Goal: Register for event/course

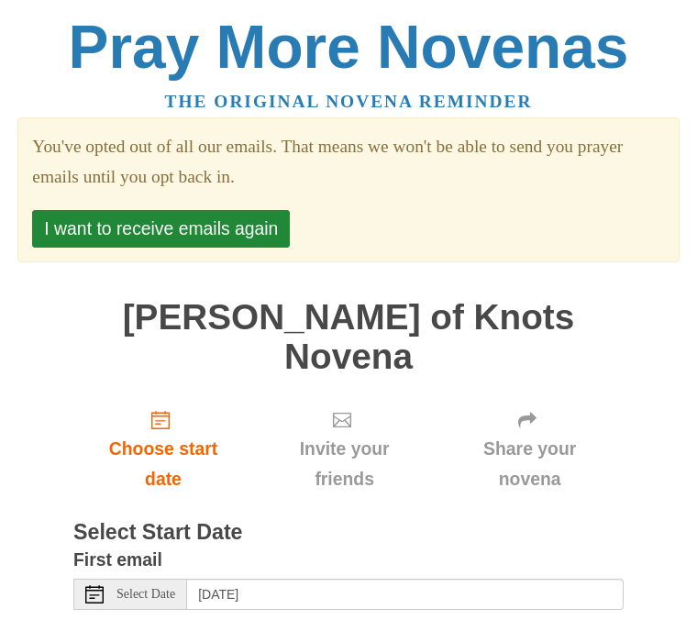
click at [136, 588] on span "Select Date" at bounding box center [146, 594] width 59 height 13
click at [130, 579] on div "Select Date" at bounding box center [130, 594] width 114 height 31
click at [142, 588] on span "Select Date" at bounding box center [146, 594] width 59 height 13
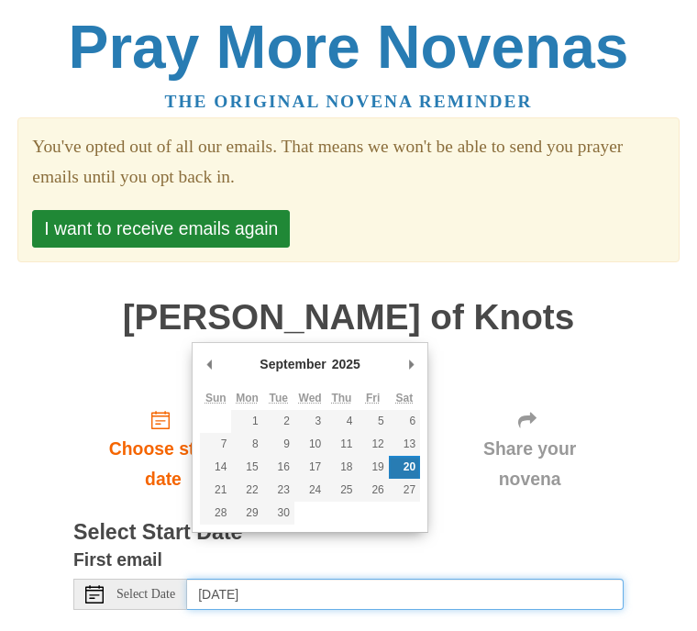
type input "Friday, September 19th"
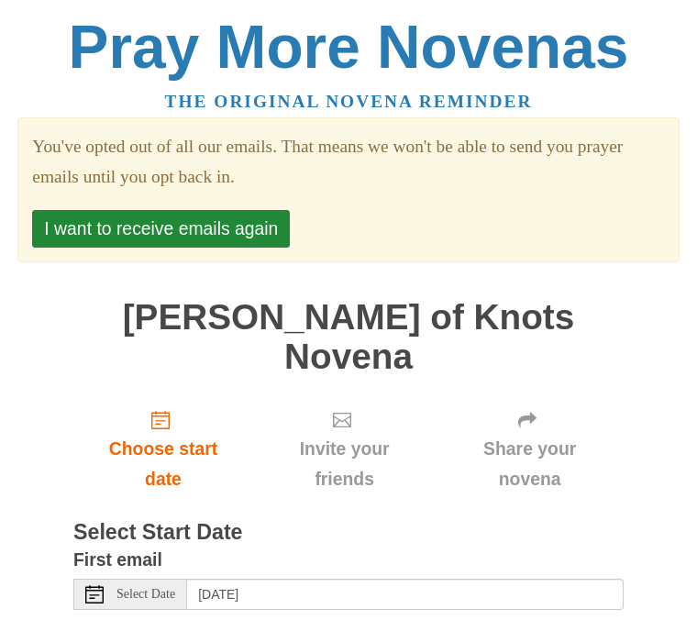
click at [228, 226] on button "I want to receive emails again" at bounding box center [161, 229] width 258 height 38
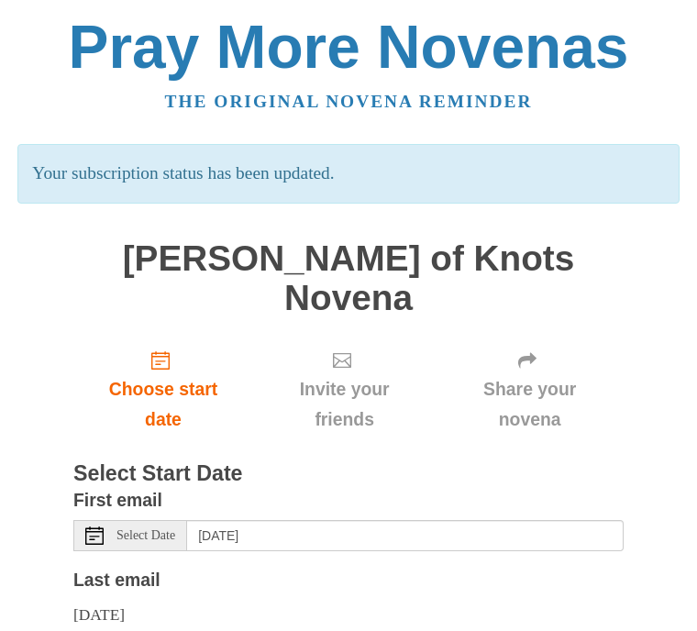
click at [144, 530] on span "Select Date" at bounding box center [146, 536] width 59 height 13
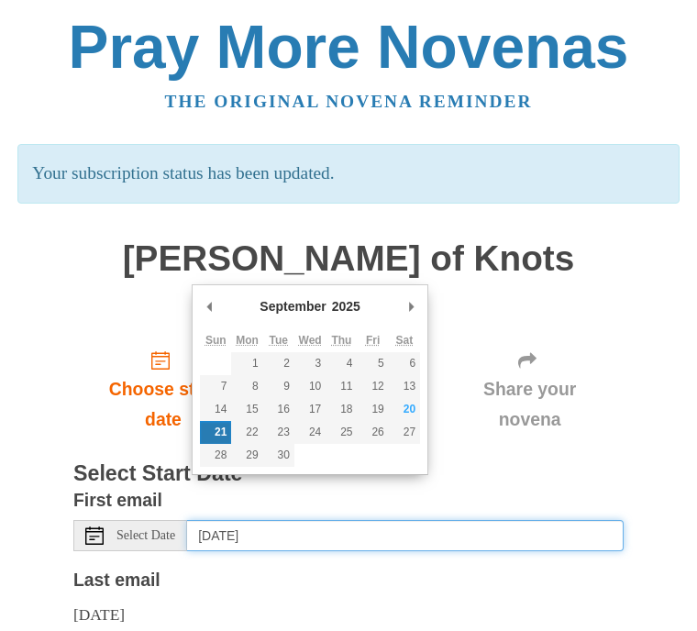
type input "[DATE]"
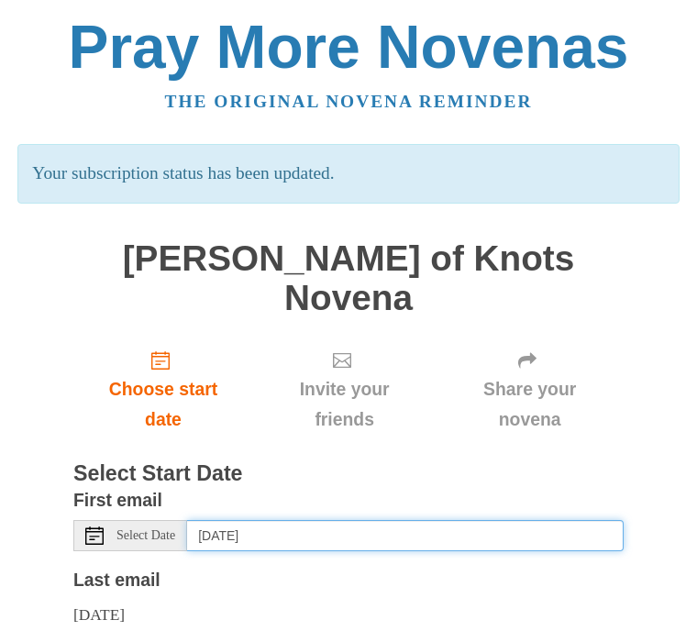
click at [259, 520] on input "[DATE]" at bounding box center [405, 535] width 437 height 31
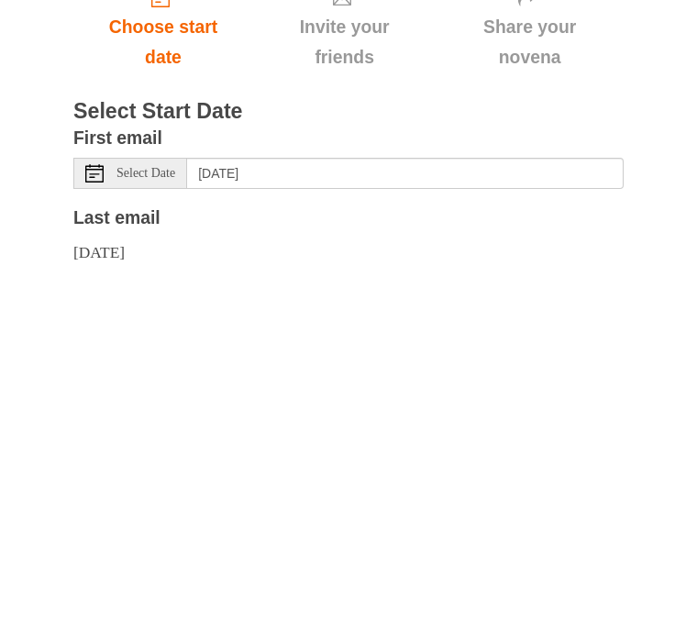
scroll to position [178, 0]
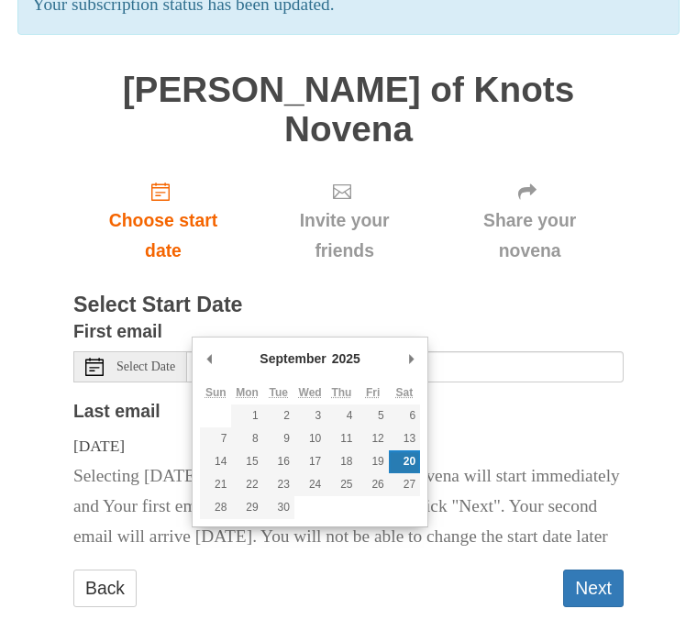
click at [595, 571] on button "Next" at bounding box center [593, 590] width 61 height 38
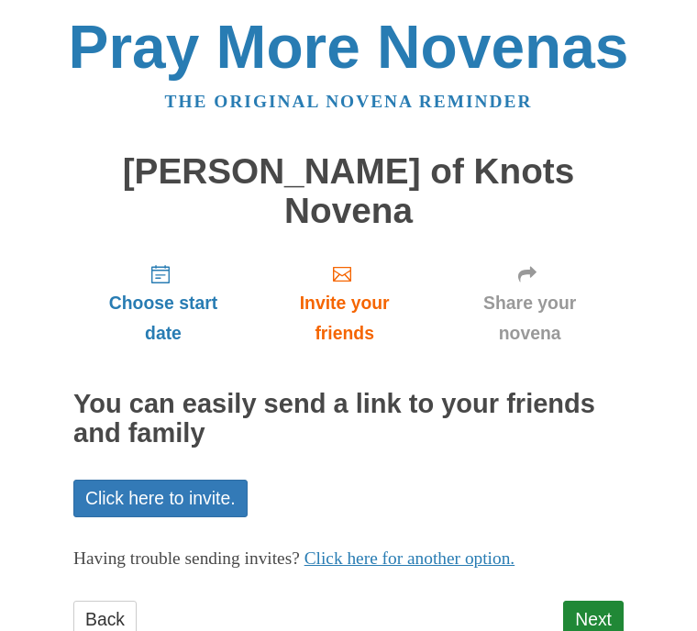
click at [117, 601] on link "Back" at bounding box center [104, 620] width 63 height 38
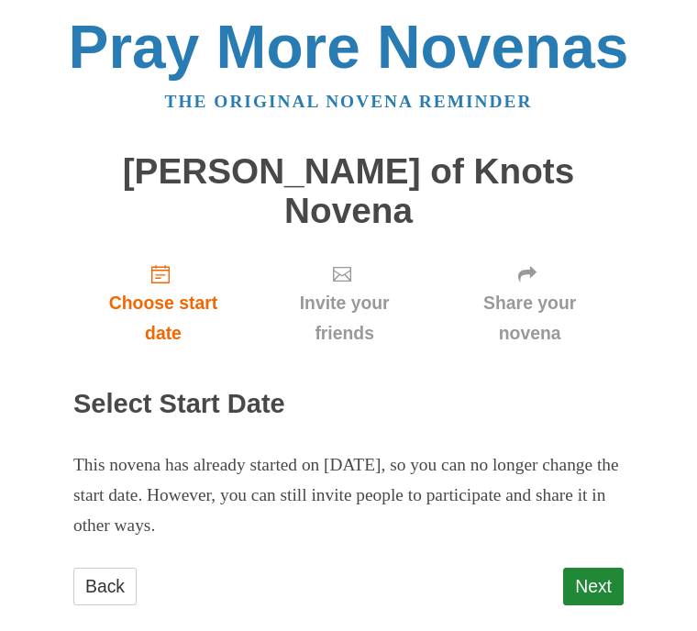
click at [604, 568] on link "Next" at bounding box center [593, 587] width 61 height 38
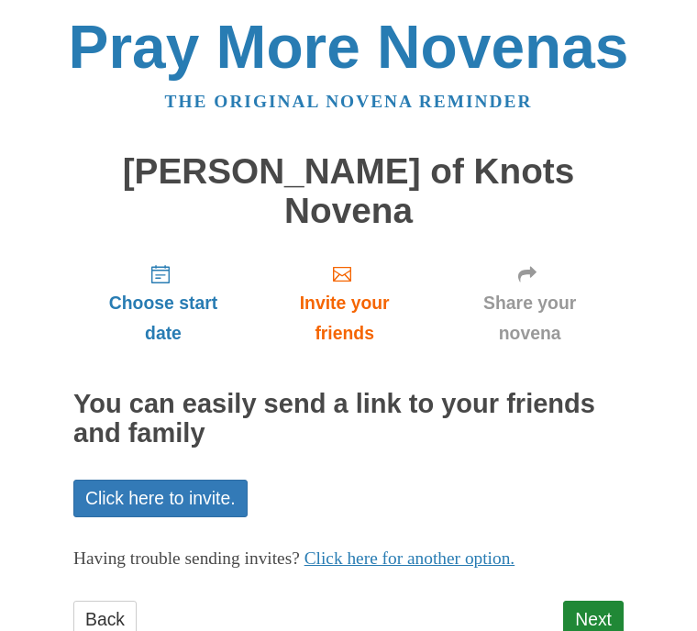
click at [600, 601] on link "Next" at bounding box center [593, 620] width 61 height 38
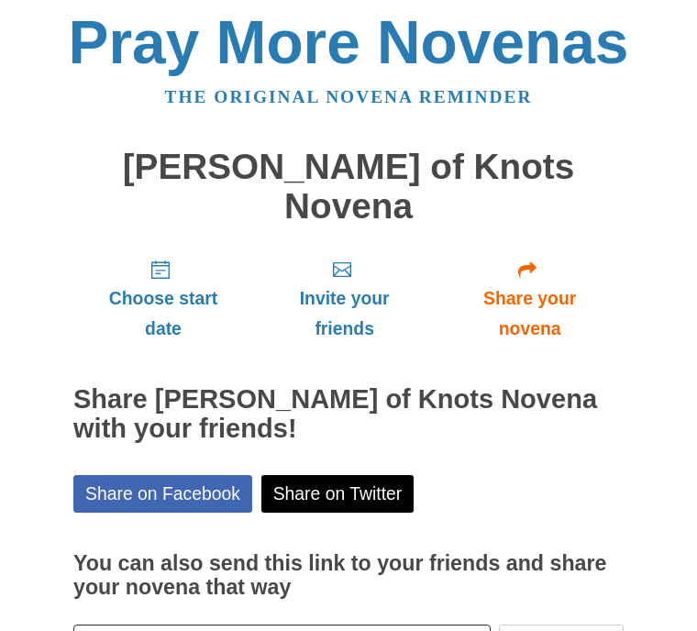
scroll to position [31, 0]
